Goal: Check status: Check status

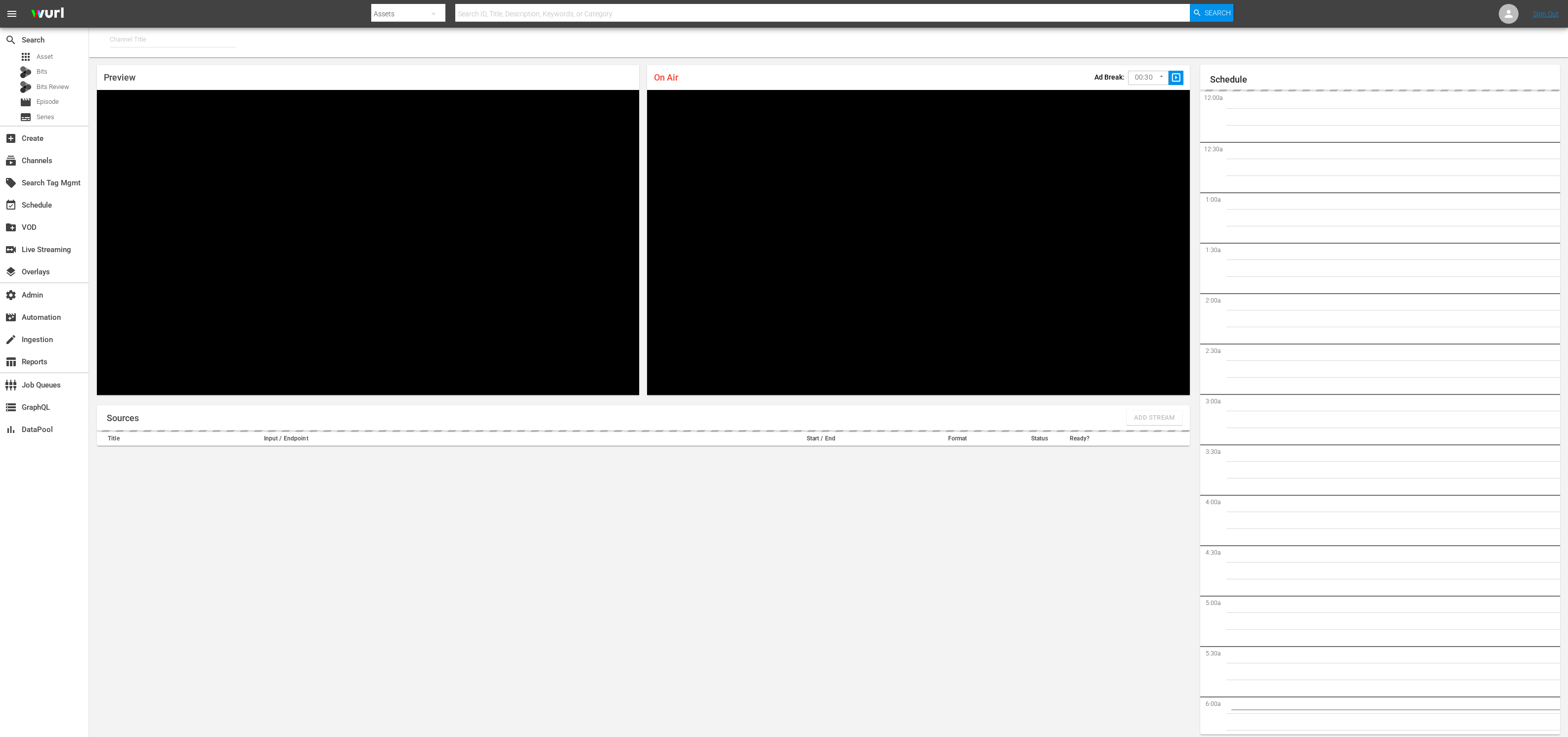
type input "FIFA+ English Global (1781)"
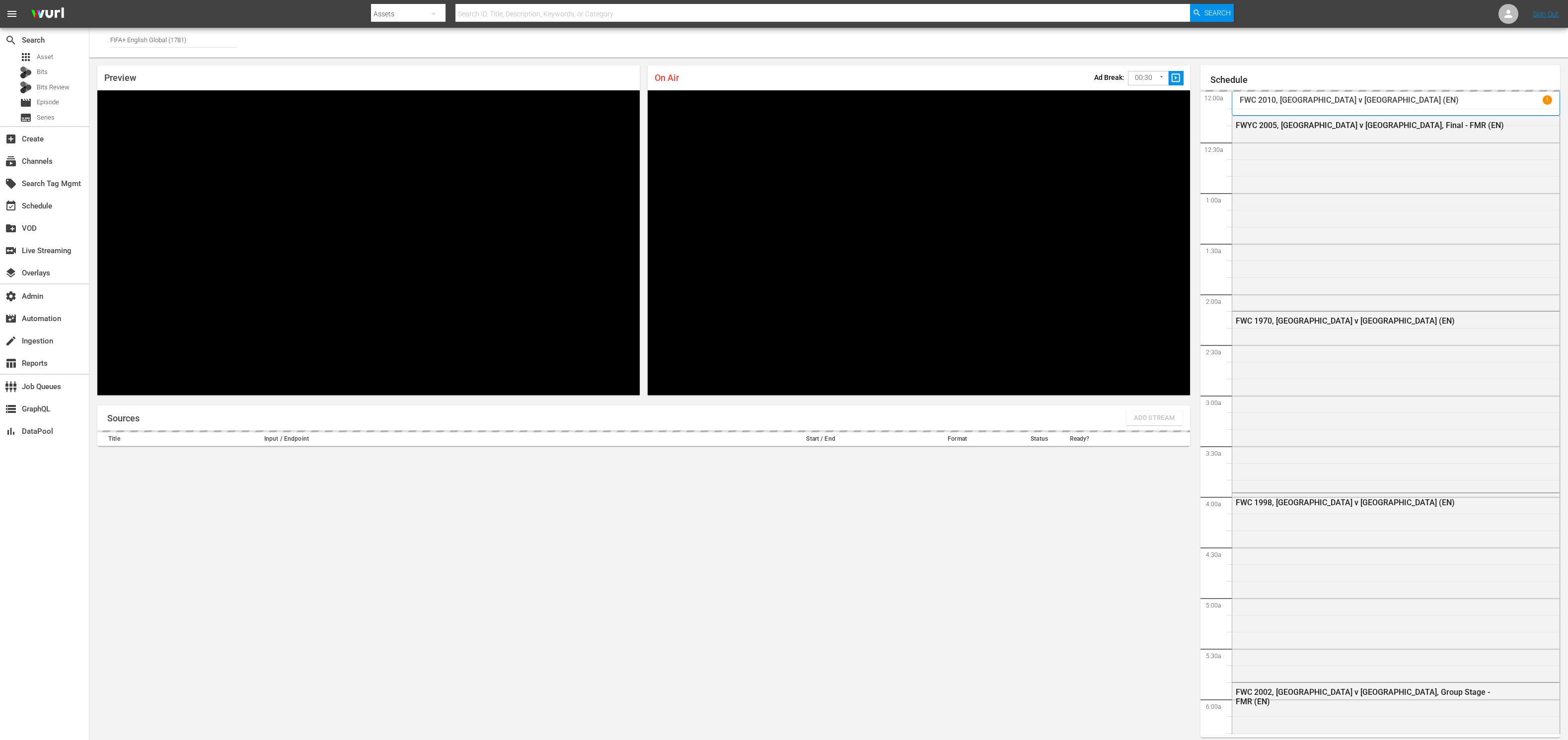
scroll to position [1008, 0]
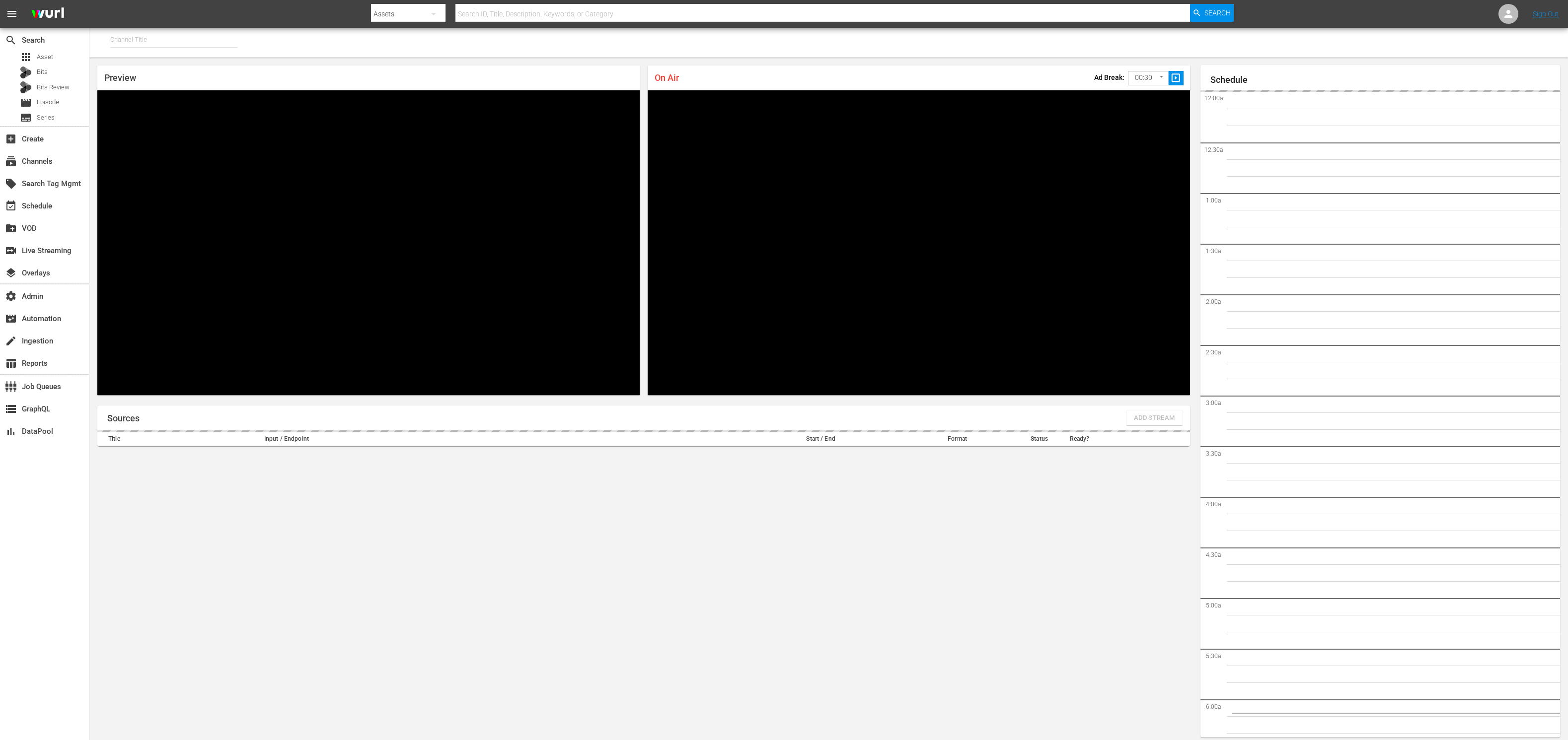
type input "FIFA+ Italian Local (1779)"
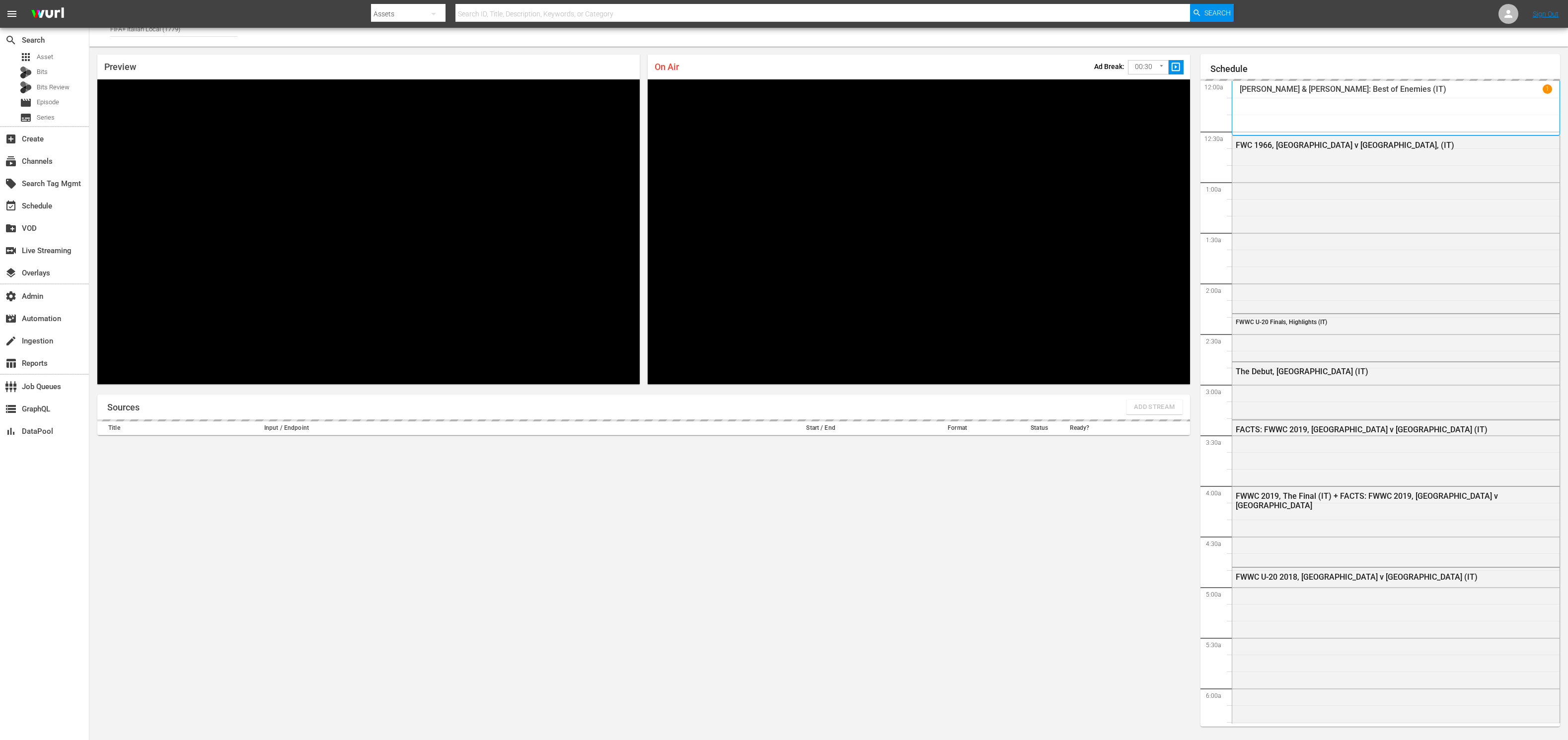
scroll to position [1009, 0]
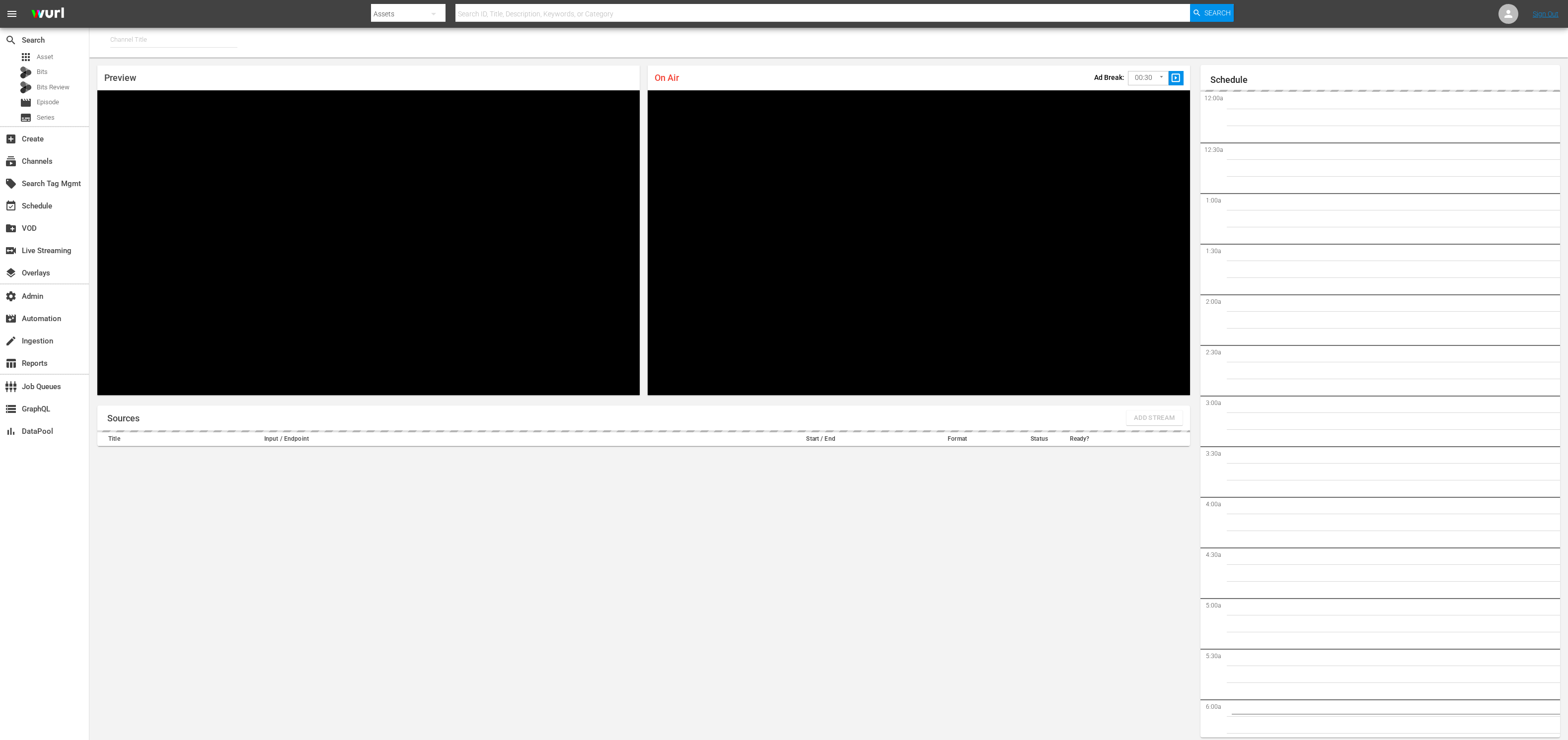
type input "FIFA+ Spanish Global (1780)"
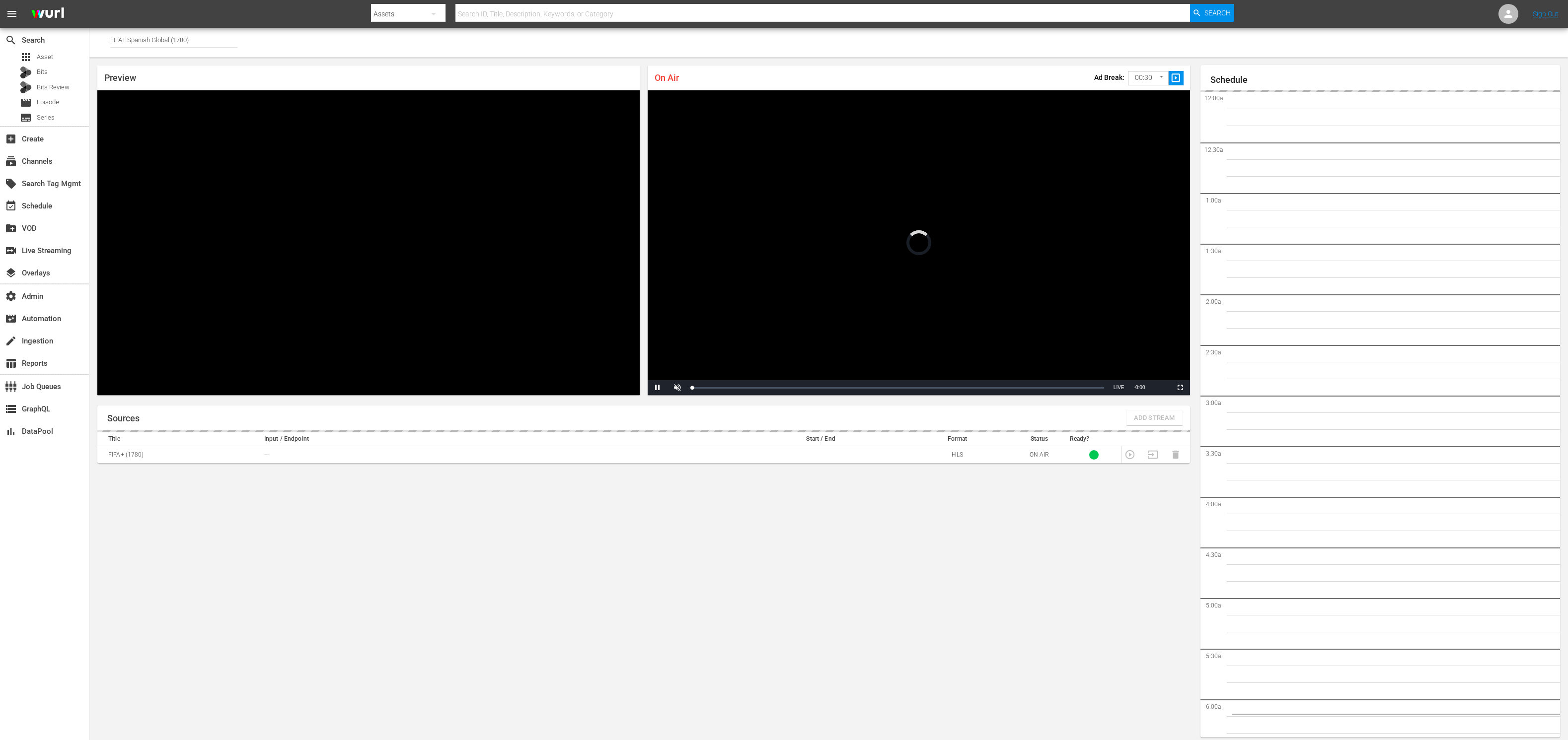
scroll to position [11, 0]
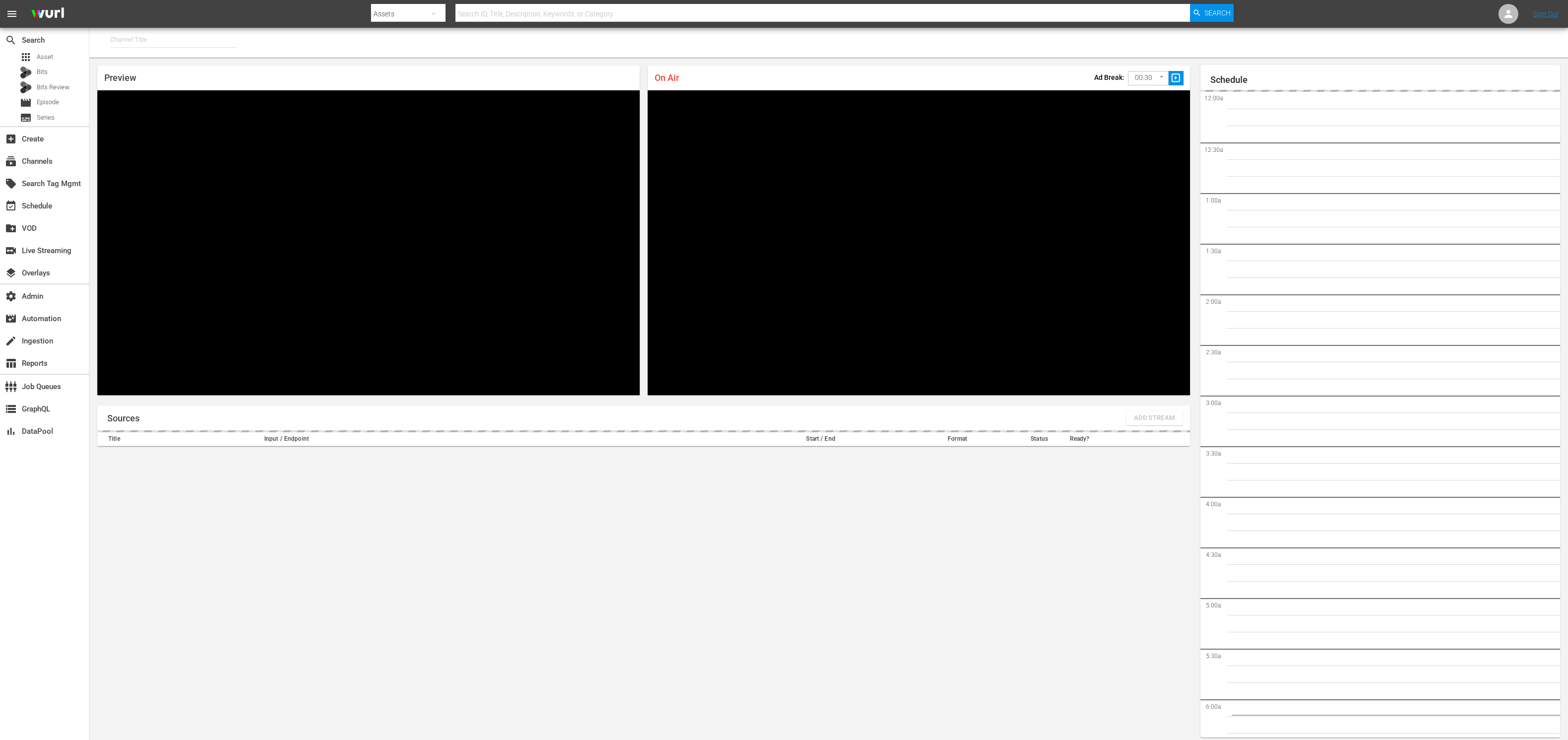
type input "FIFA+ English-Local-US (1854)"
type input "FIFA+ [DEMOGRAPHIC_DATA] Local (1777)"
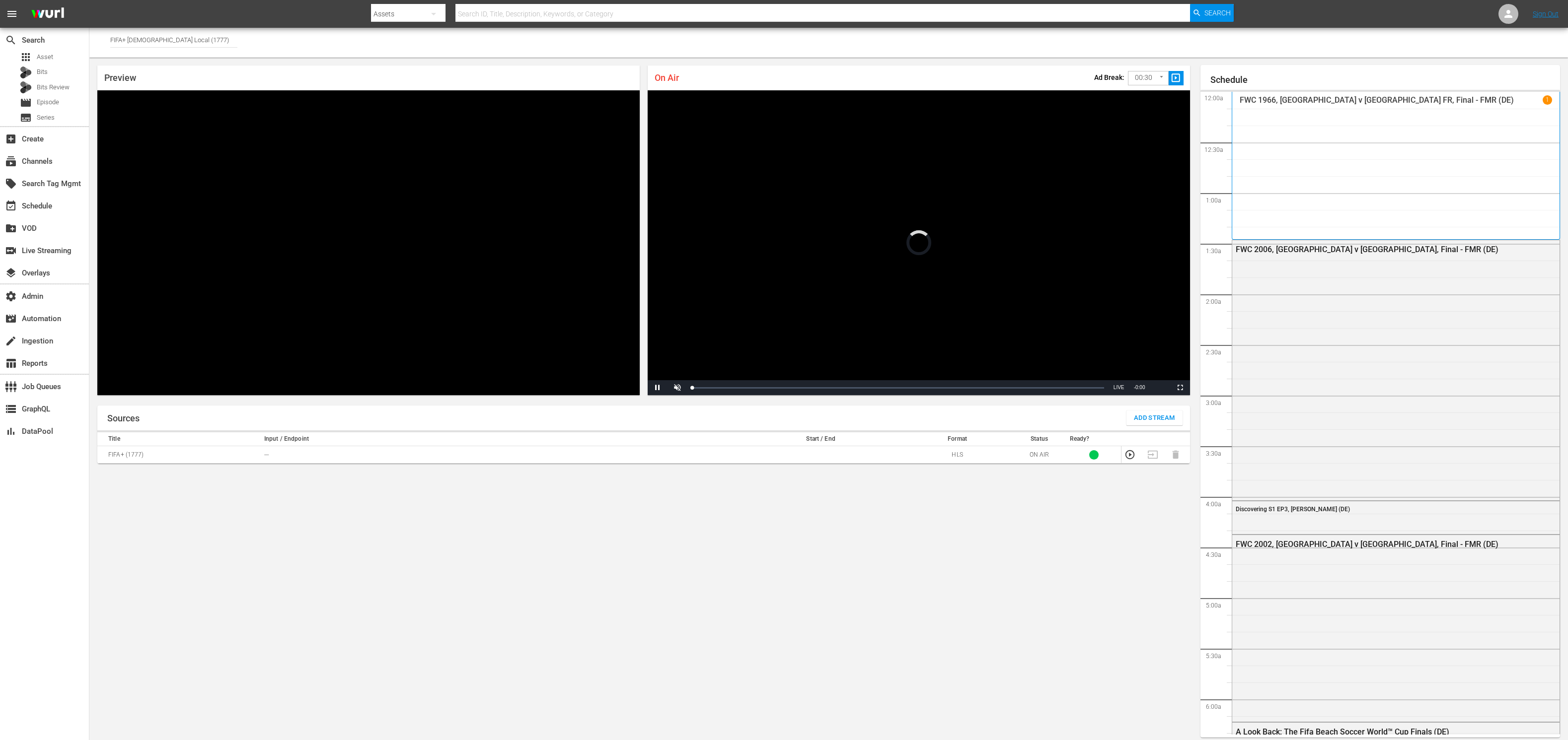
scroll to position [11, 0]
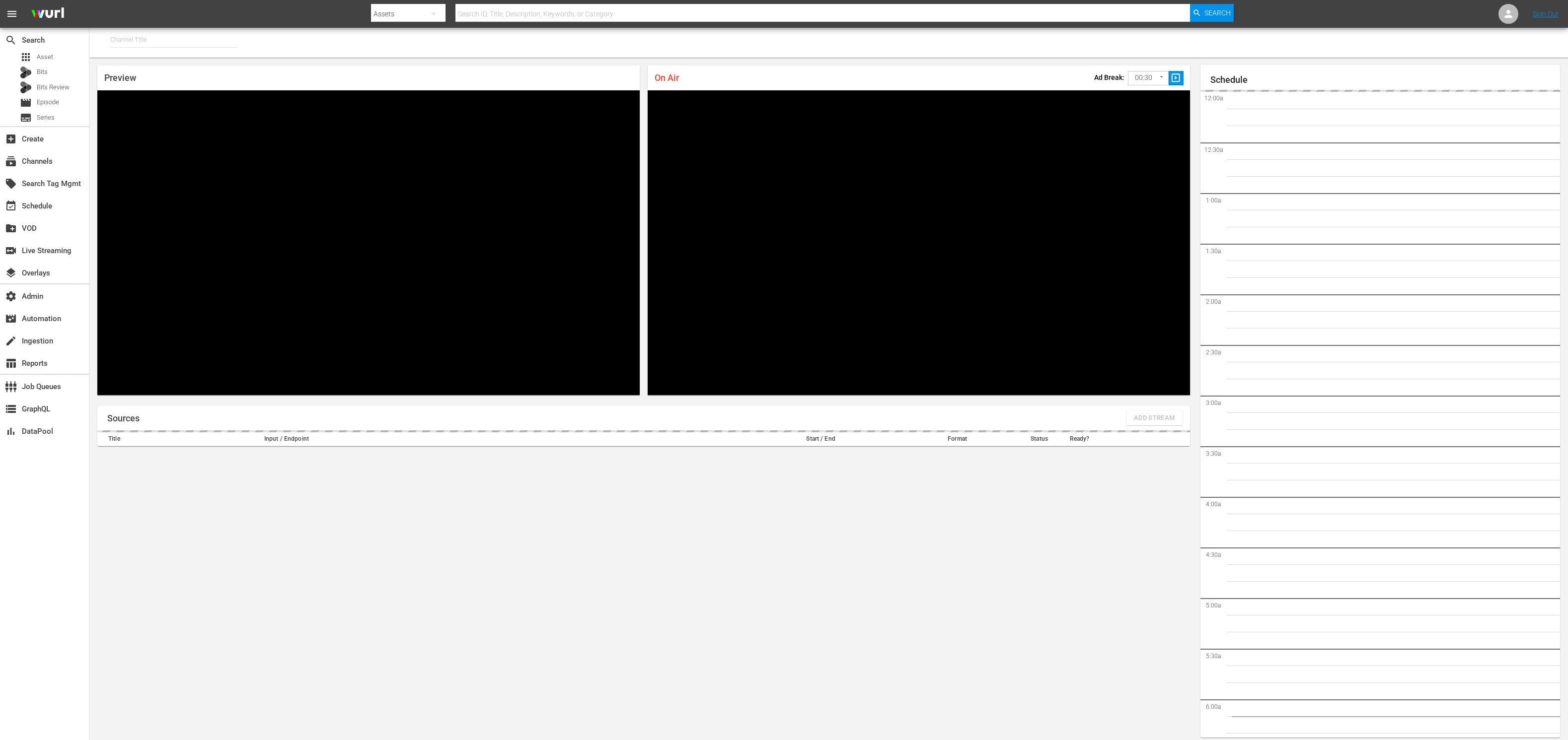
type input "FIFA+ Portuguese Local (1776)"
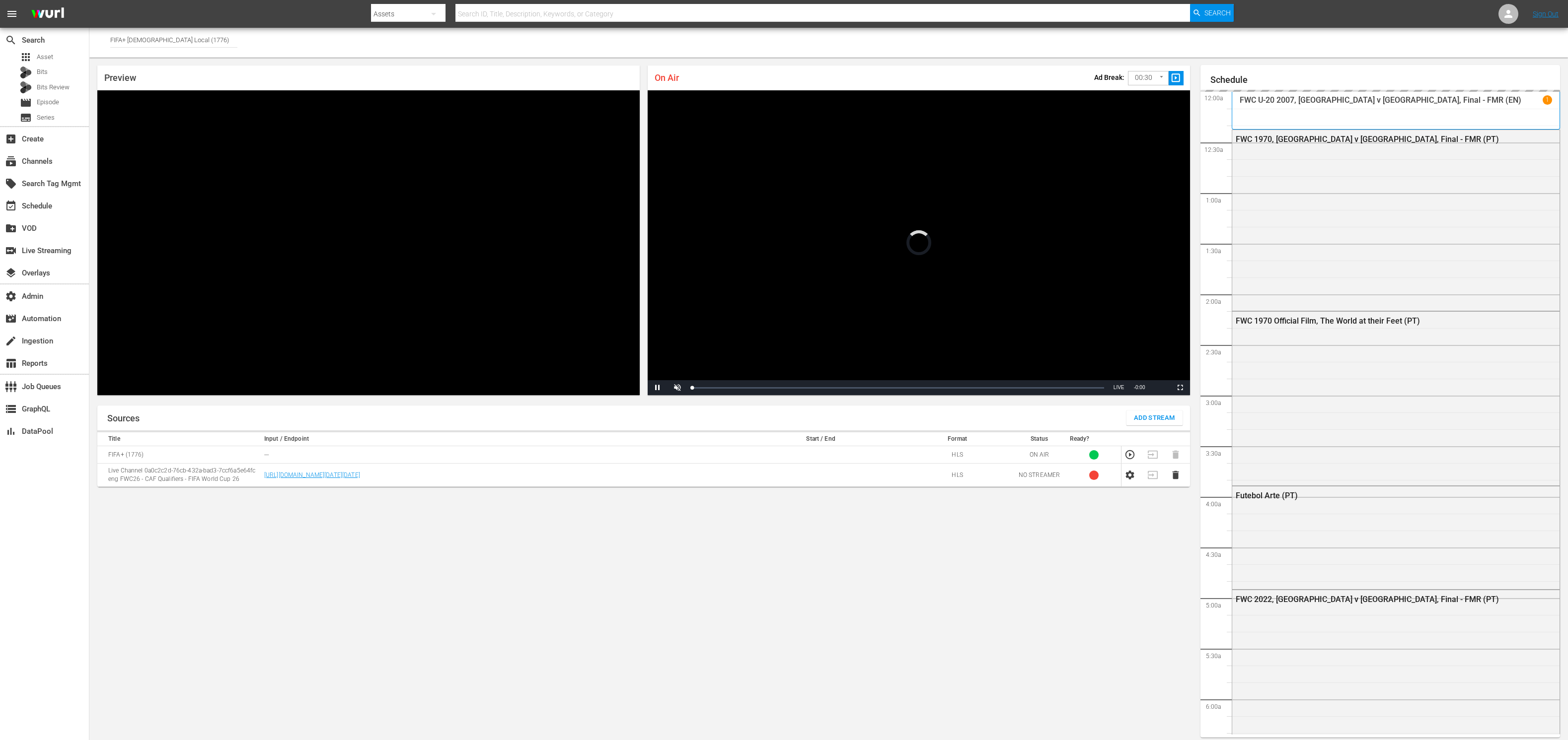
scroll to position [1013, 0]
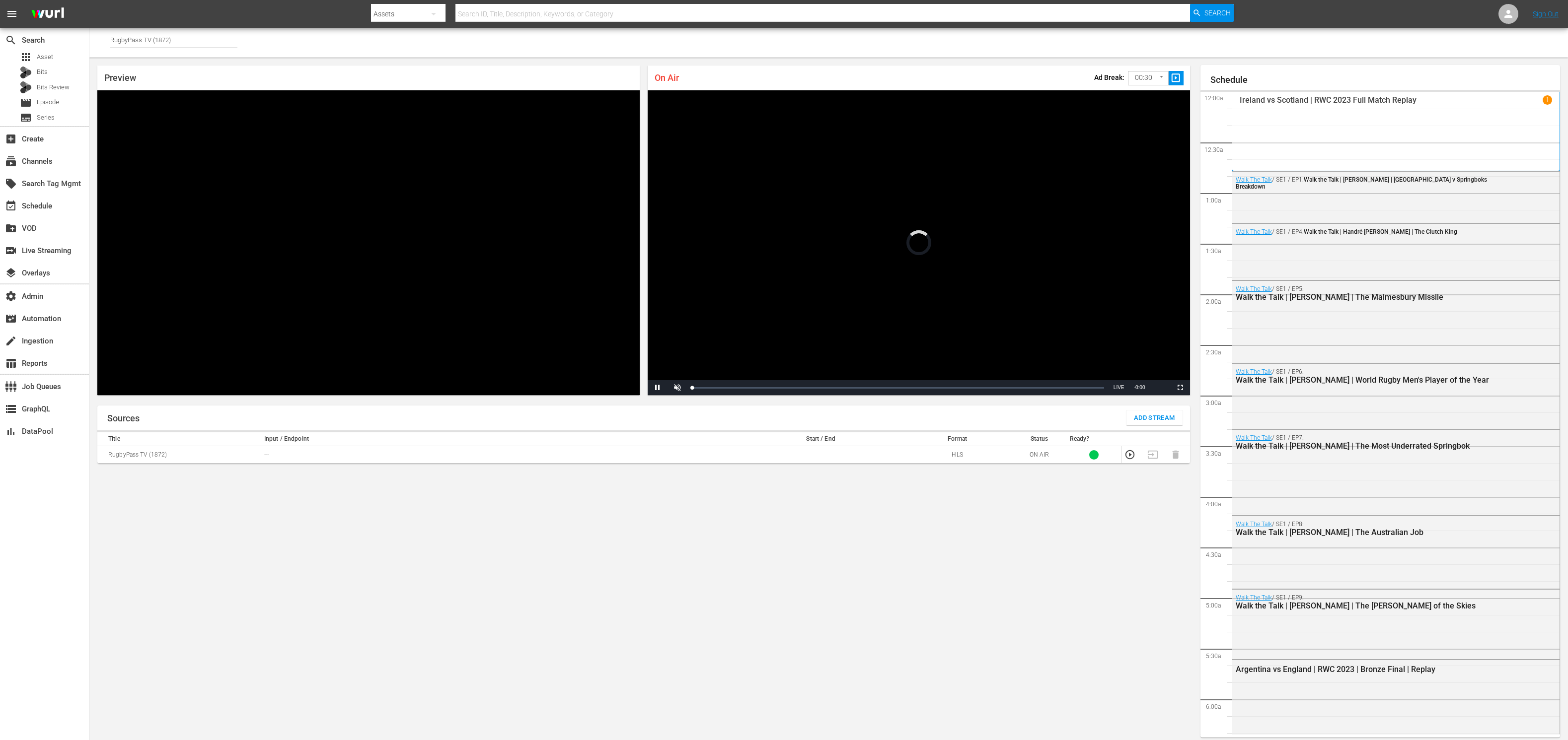
scroll to position [1014, 0]
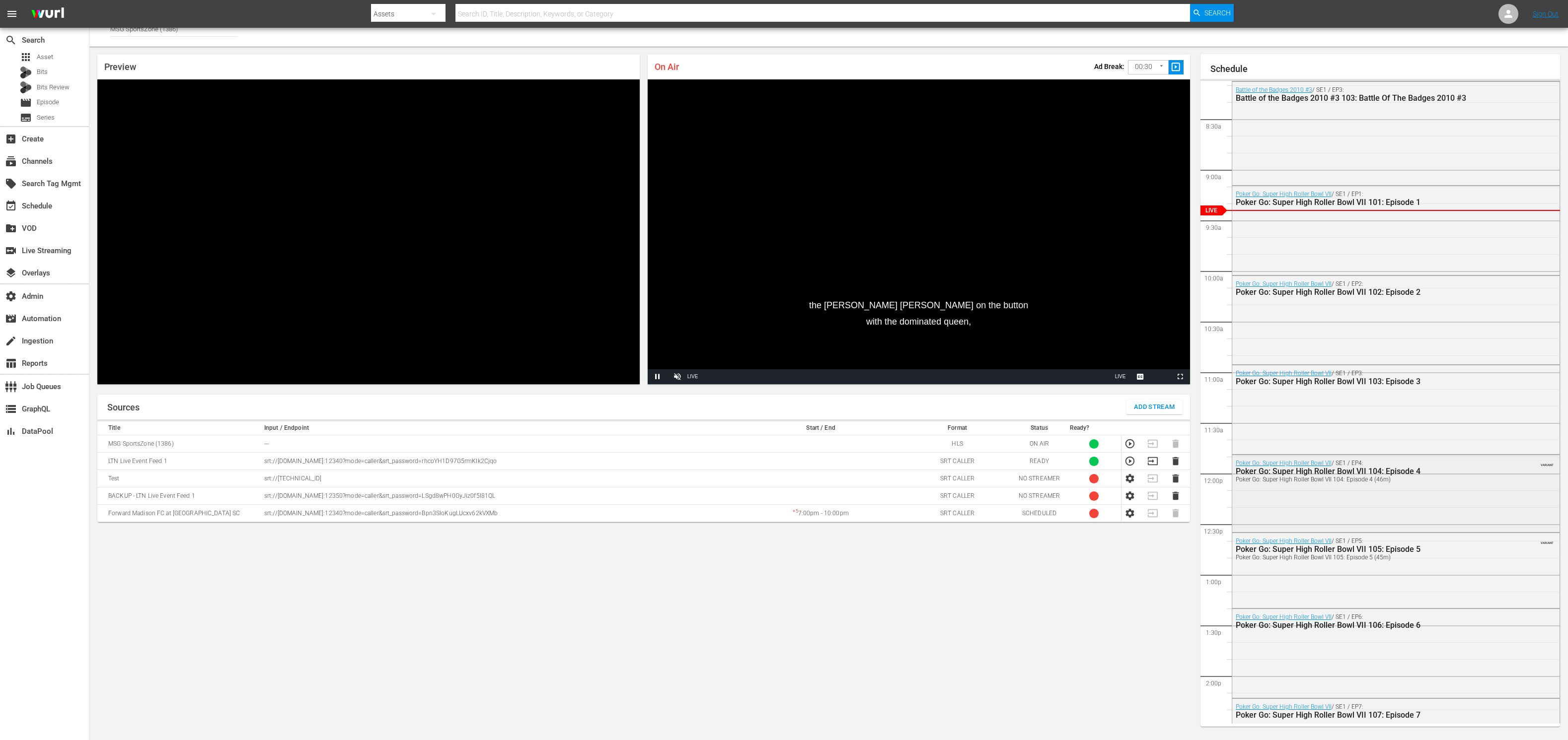
scroll to position [881, 0]
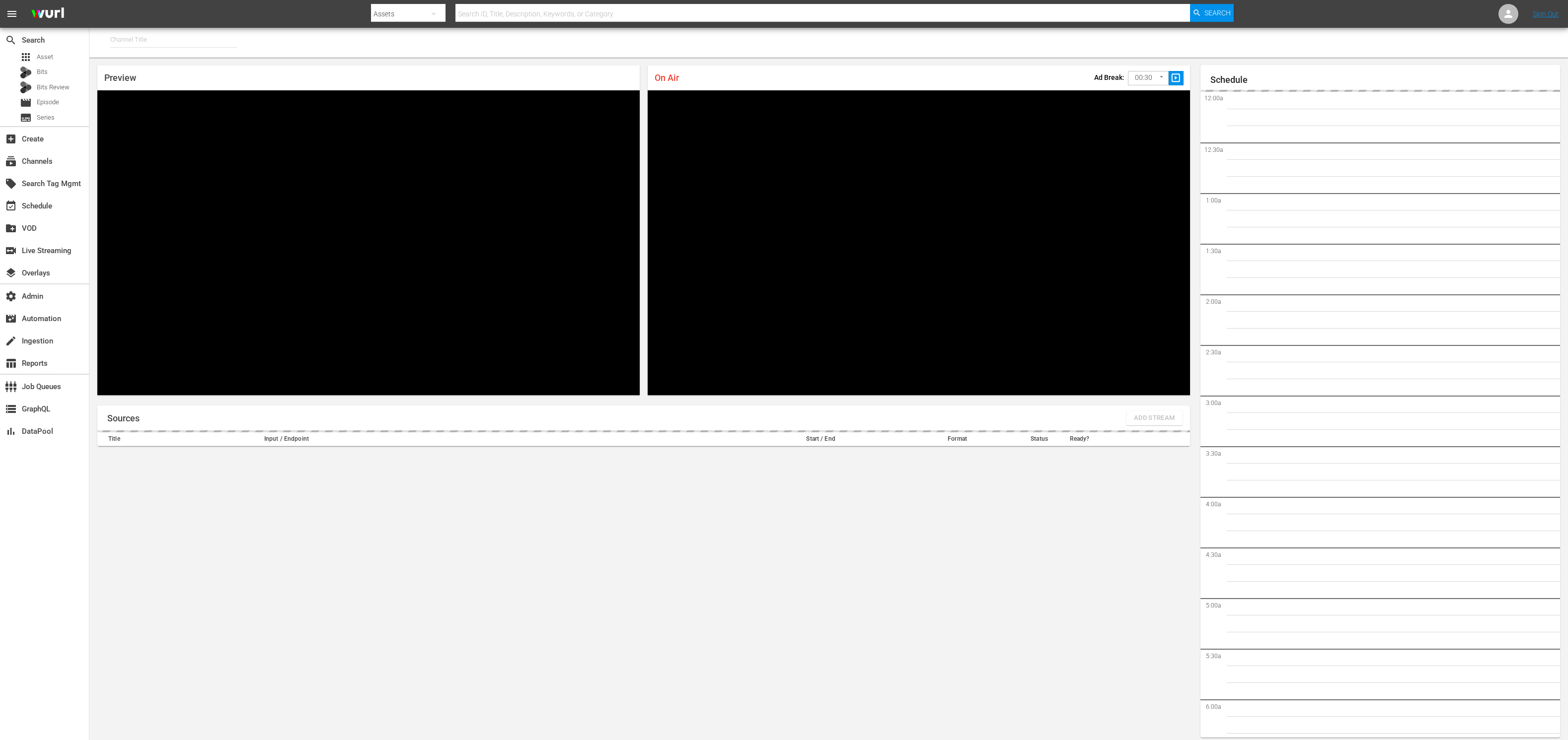
type input "MSG SportsZone - Roku Feed (1582)"
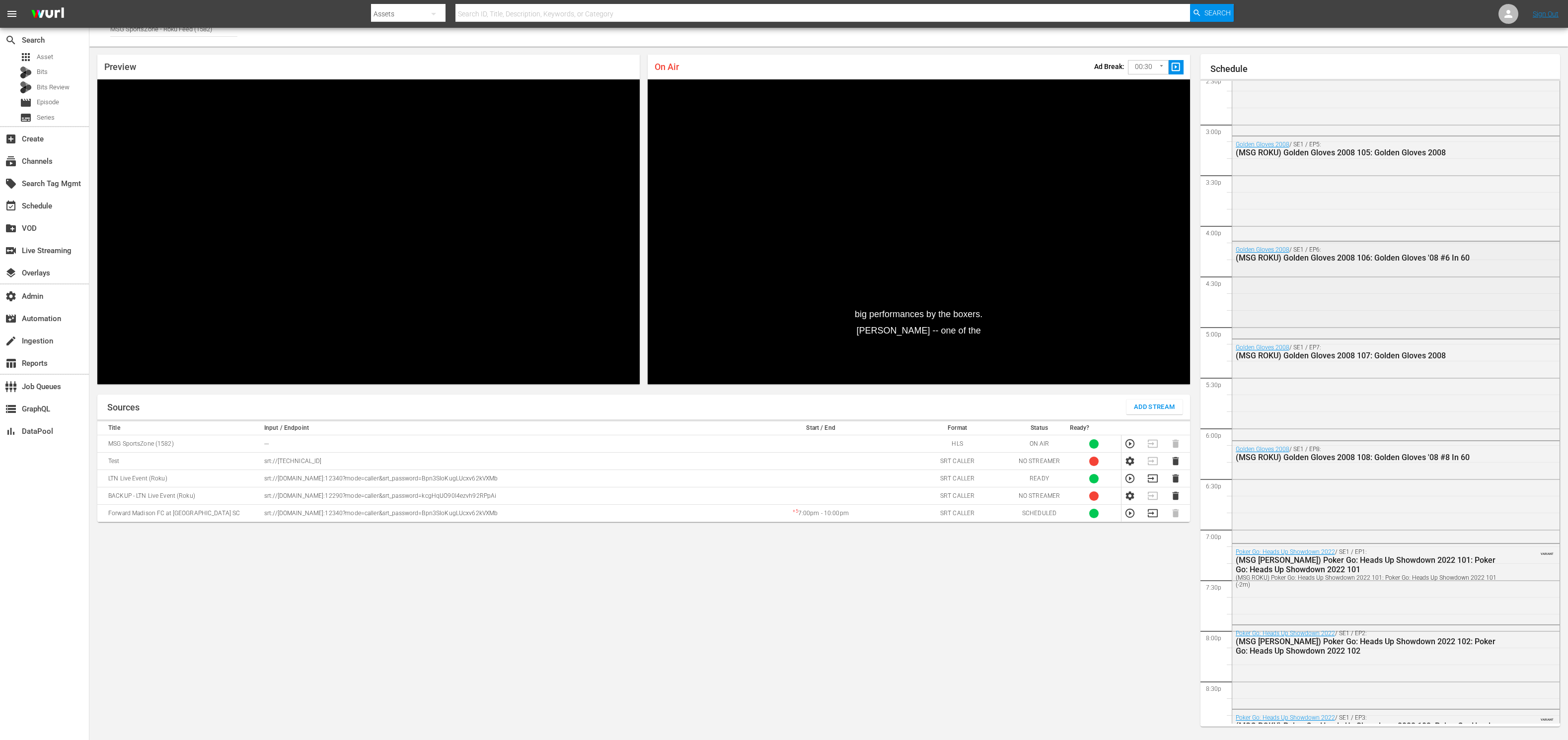
scroll to position [1412, 0]
